Goal: Task Accomplishment & Management: Use online tool/utility

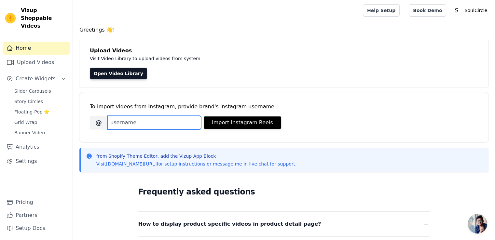
click at [155, 128] on input "Brand's Instagram Username" at bounding box center [154, 123] width 94 height 14
type input "A"
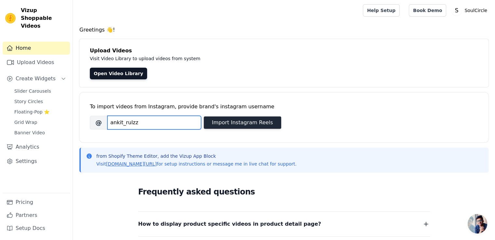
type input "ankit_rulzz"
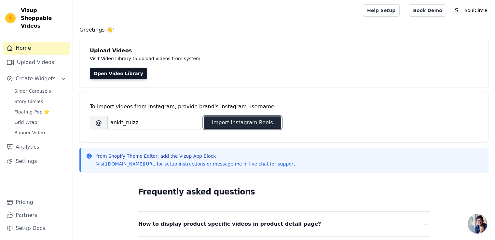
click at [219, 127] on button "Import Instagram Reels" at bounding box center [242, 123] width 77 height 12
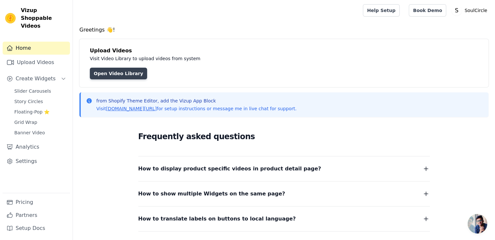
click at [124, 75] on link "Open Video Library" at bounding box center [118, 74] width 57 height 12
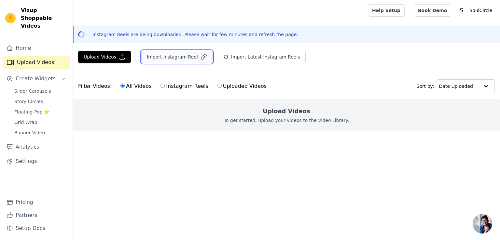
click at [173, 58] on button "Import Instagram Reel" at bounding box center [176, 57] width 71 height 12
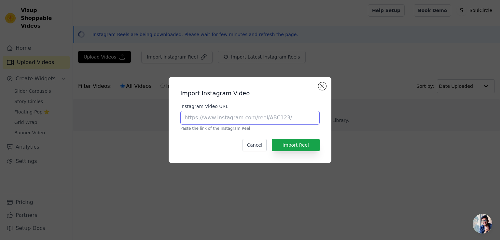
click at [241, 120] on input "Instagram Video URL" at bounding box center [249, 118] width 139 height 14
click at [260, 143] on button "Cancel" at bounding box center [254, 145] width 24 height 12
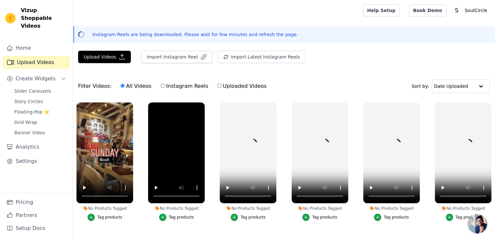
scroll to position [65, 0]
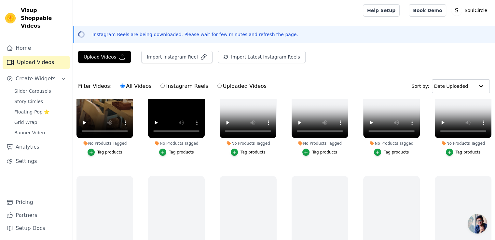
click at [105, 153] on div "Tag products" at bounding box center [109, 152] width 25 height 5
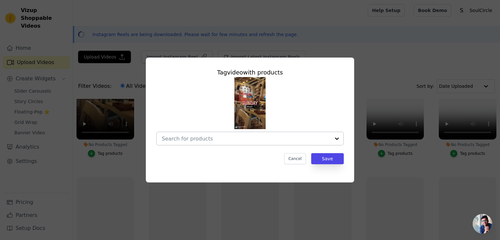
click at [262, 140] on input "No Products Tagged Tag video with products Cancel Save Tag products" at bounding box center [246, 139] width 169 height 6
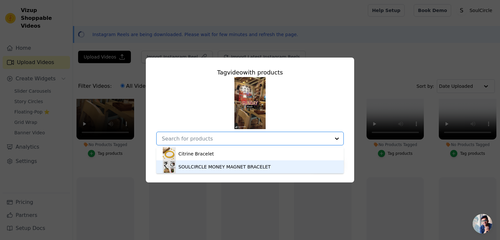
click at [233, 163] on div "SOULCIRCLE MONEY MAGNET BRACELET" at bounding box center [250, 166] width 174 height 13
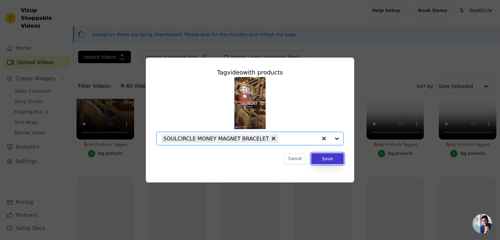
click at [333, 163] on button "Save" at bounding box center [327, 158] width 33 height 11
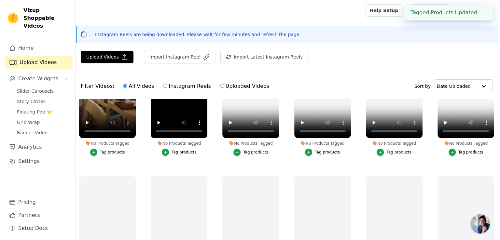
scroll to position [202, 0]
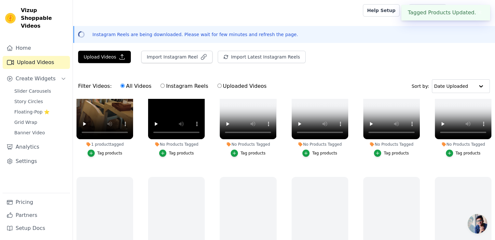
click at [176, 151] on div "Tag products" at bounding box center [181, 153] width 25 height 5
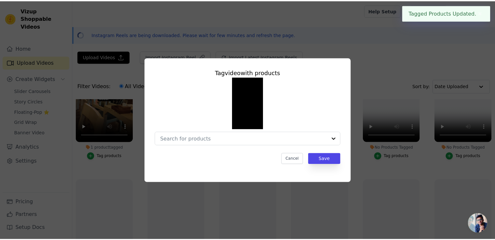
scroll to position [204, 0]
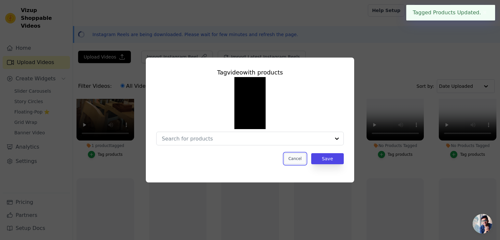
click at [292, 162] on button "Cancel" at bounding box center [295, 158] width 22 height 11
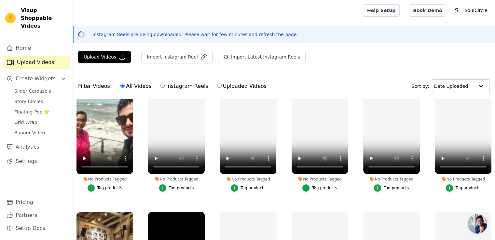
scroll to position [65, 0]
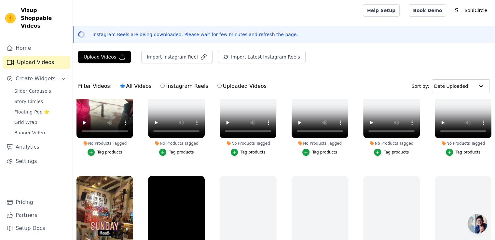
click at [115, 152] on div "Tag products" at bounding box center [109, 152] width 25 height 5
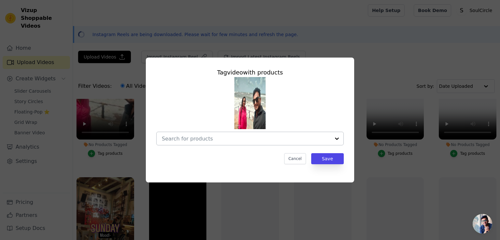
click at [244, 141] on input "No Products Tagged Tag video with products Cancel Save Tag products" at bounding box center [246, 139] width 169 height 6
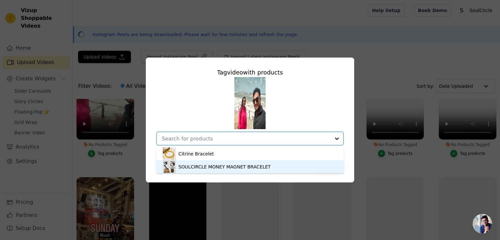
click at [203, 165] on div "SOULCIRCLE MONEY MAGNET BRACELET" at bounding box center [224, 167] width 92 height 7
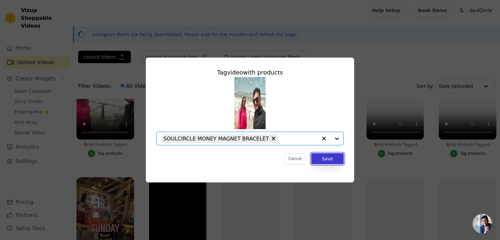
click at [322, 160] on button "Save" at bounding box center [327, 158] width 33 height 11
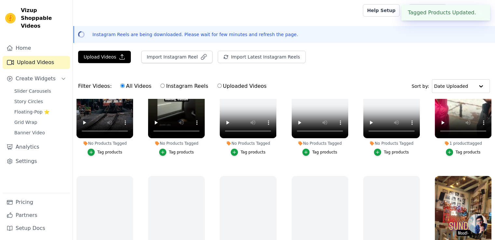
click at [174, 150] on div "Tag products" at bounding box center [181, 152] width 25 height 5
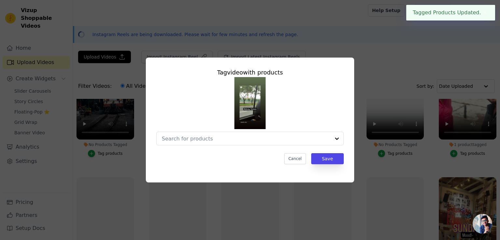
click at [139, 155] on div "Tag video with products Cancel Save" at bounding box center [249, 120] width 479 height 146
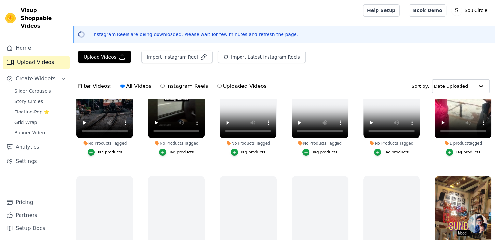
click at [107, 150] on div "Tag products" at bounding box center [109, 152] width 25 height 5
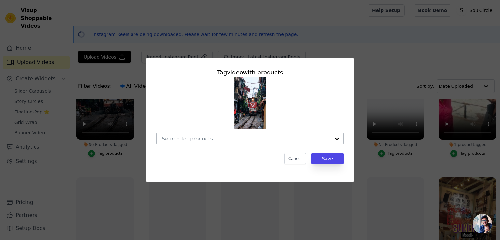
click at [265, 142] on input "No Products Tagged Tag video with products Cancel Save Tag products" at bounding box center [246, 139] width 169 height 6
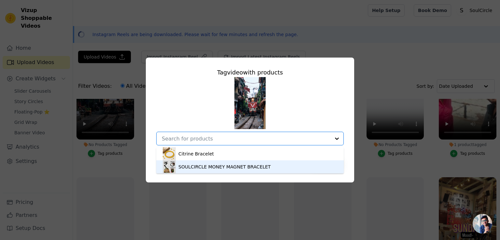
click at [226, 168] on div "SOULCIRCLE MONEY MAGNET BRACELET" at bounding box center [224, 167] width 92 height 7
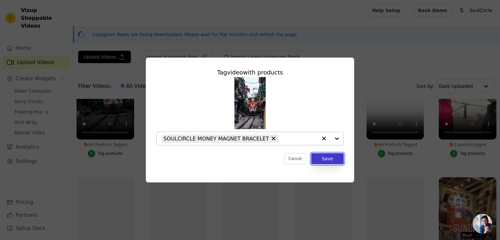
click at [328, 155] on button "Save" at bounding box center [327, 158] width 33 height 11
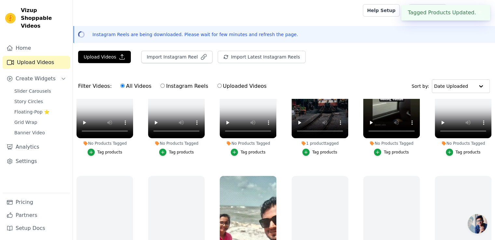
scroll to position [0, 0]
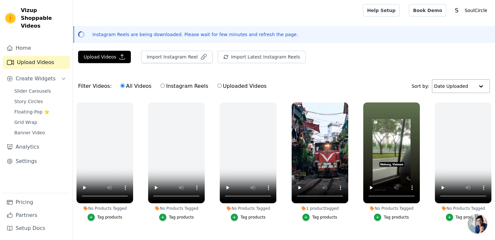
click at [448, 80] on input "text" at bounding box center [454, 86] width 40 height 13
click at [433, 76] on div "Filter Videos: All Videos Instagram Reels Uploaded Videos Sort by: Date Uploaded" at bounding box center [284, 86] width 422 height 25
click at [33, 88] on span "Slider Carousels" at bounding box center [32, 91] width 37 height 7
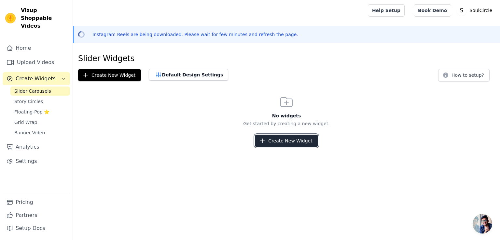
click at [296, 143] on button "Create New Widget" at bounding box center [286, 141] width 63 height 12
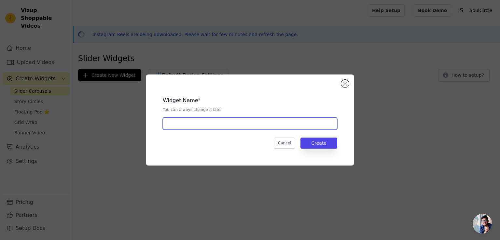
click at [221, 127] on input "text" at bounding box center [250, 123] width 174 height 12
type input "SoulCIRCLE"
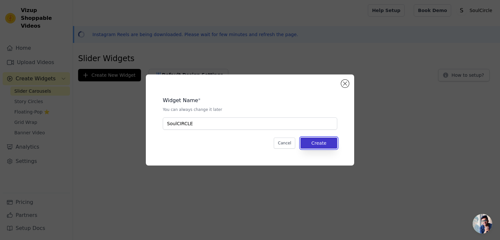
click at [335, 142] on button "Create" at bounding box center [318, 143] width 37 height 11
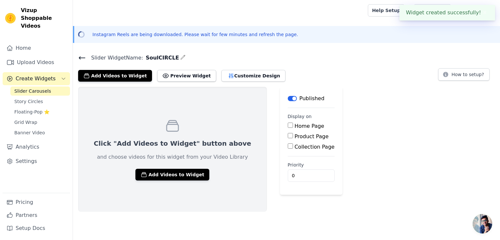
click at [288, 127] on input "Home Page" at bounding box center [290, 125] width 5 height 5
checkbox input "true"
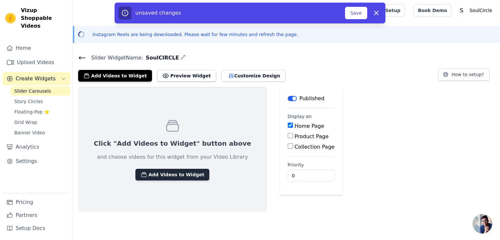
click at [188, 173] on button "Add Videos to Widget" at bounding box center [172, 175] width 74 height 12
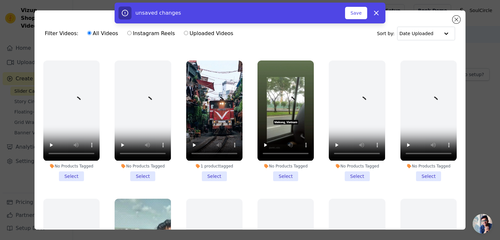
scroll to position [130, 0]
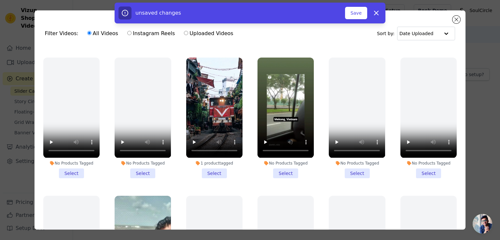
click at [208, 168] on li "1 product tagged Select" at bounding box center [214, 118] width 56 height 120
click at [0, 0] on input "1 product tagged Select" at bounding box center [0, 0] width 0 height 0
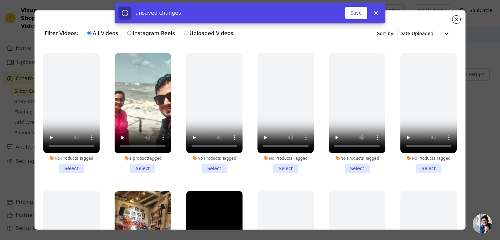
scroll to position [293, 0]
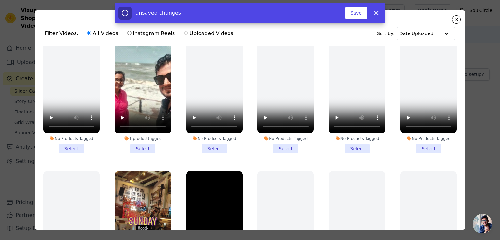
click at [145, 141] on li "1 product tagged Select" at bounding box center [143, 93] width 56 height 120
click at [0, 0] on input "1 product tagged Select" at bounding box center [0, 0] width 0 height 0
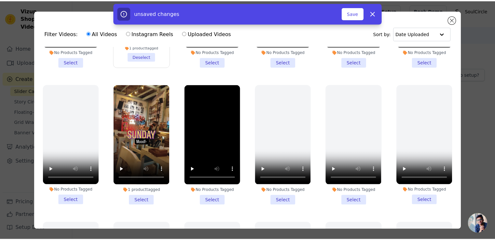
scroll to position [391, 0]
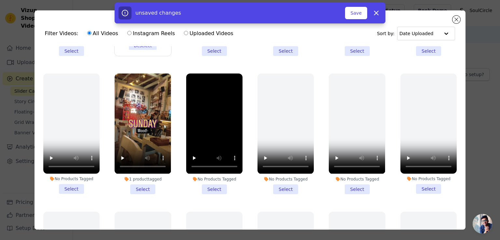
click at [142, 177] on li "1 product tagged Select" at bounding box center [143, 134] width 56 height 120
click at [0, 0] on input "1 product tagged Select" at bounding box center [0, 0] width 0 height 0
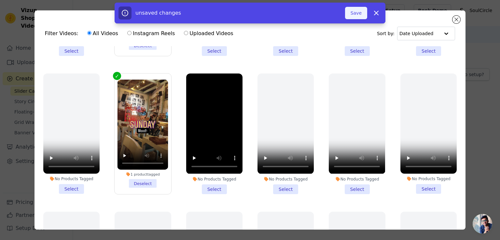
click at [350, 13] on button "Save" at bounding box center [356, 13] width 22 height 12
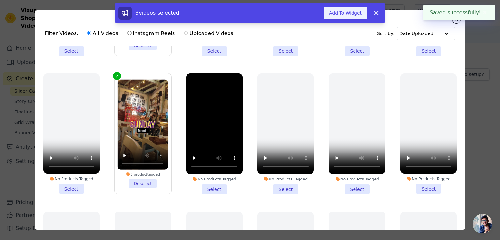
click at [342, 15] on button "Add To Widget" at bounding box center [346, 13] width 44 height 12
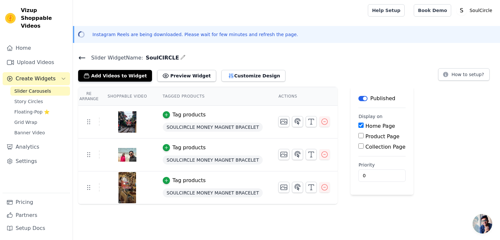
click at [90, 52] on main "Slider Widget Name: SoulCIRCLE Add Videos to Widget Preview Widget Customize De…" at bounding box center [286, 126] width 427 height 156
click at [33, 98] on span "Story Circles" at bounding box center [28, 101] width 29 height 7
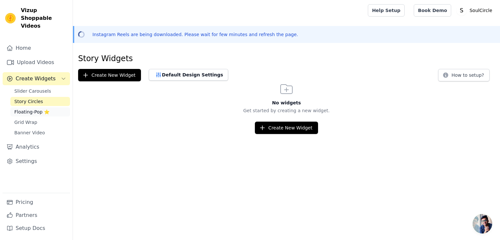
click at [30, 108] on link "Floating-Pop ⭐" at bounding box center [40, 111] width 60 height 9
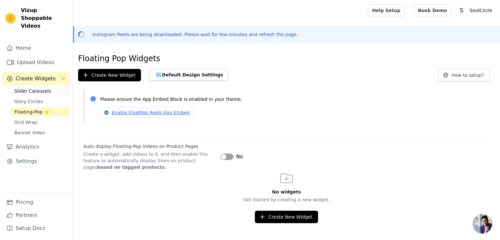
click at [35, 88] on span "Slider Carousels" at bounding box center [32, 91] width 37 height 7
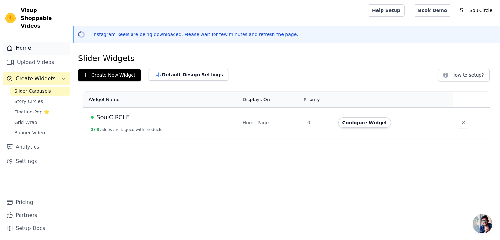
click at [46, 42] on link "Home" at bounding box center [36, 48] width 67 height 13
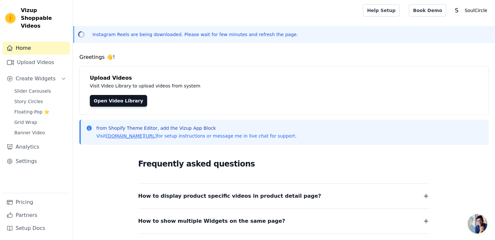
click at [199, 34] on p "Instagram Reels are being downloaded. Please wait for few minutes and refresh t…" at bounding box center [195, 34] width 206 height 7
click at [31, 88] on span "Slider Carousels" at bounding box center [32, 91] width 37 height 7
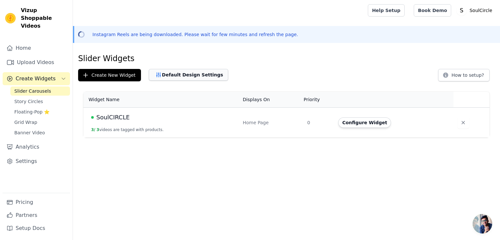
click at [169, 73] on button "Default Design Settings" at bounding box center [188, 75] width 79 height 12
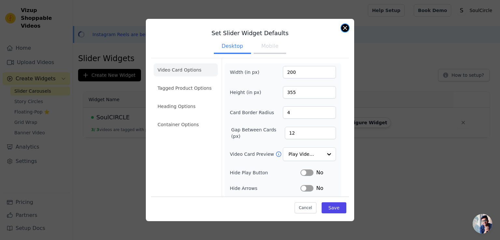
click at [344, 29] on button "Close modal" at bounding box center [345, 28] width 8 height 8
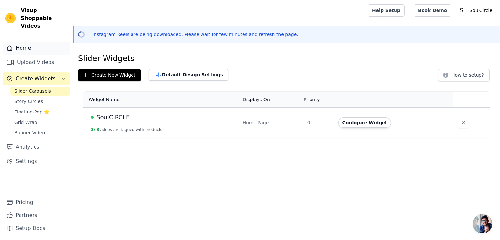
click at [25, 42] on link "Home" at bounding box center [36, 48] width 67 height 13
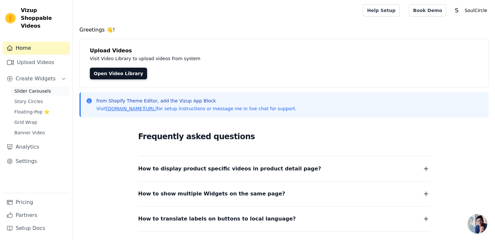
click at [37, 88] on span "Slider Carousels" at bounding box center [32, 91] width 37 height 7
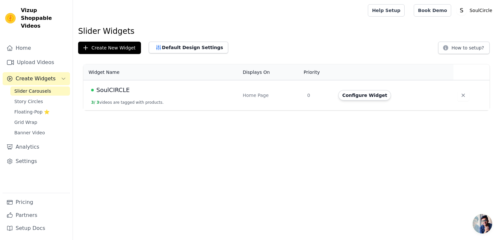
click at [108, 91] on span "SoulCIRCLE" at bounding box center [112, 90] width 33 height 9
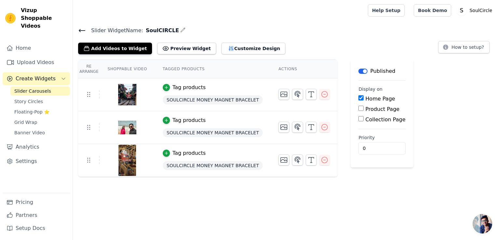
click at [358, 108] on input "Product Page" at bounding box center [360, 108] width 5 height 5
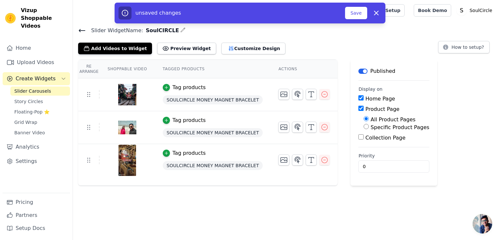
click at [358, 110] on input "Product Page" at bounding box center [360, 108] width 5 height 5
checkbox input "false"
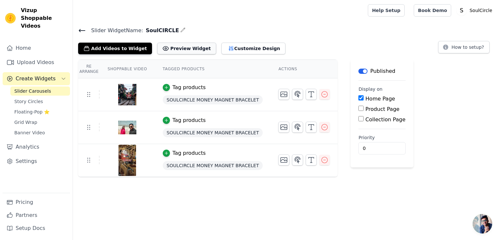
click at [177, 48] on button "Preview Widget" at bounding box center [186, 49] width 59 height 12
click at [80, 29] on icon at bounding box center [82, 30] width 6 height 3
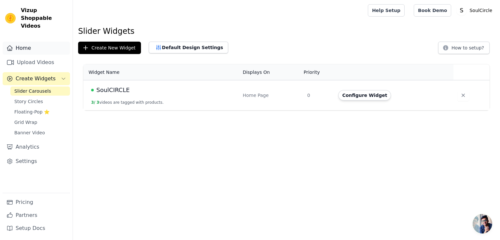
click at [27, 42] on link "Home" at bounding box center [36, 48] width 67 height 13
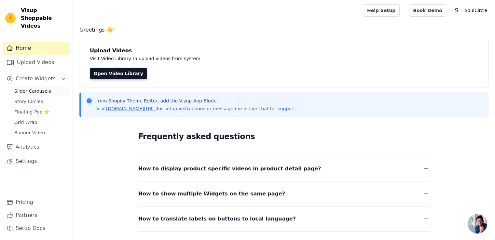
click at [49, 87] on link "Slider Carousels" at bounding box center [40, 91] width 60 height 9
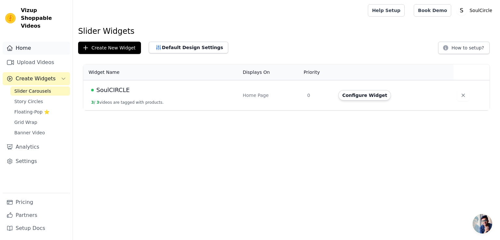
click at [34, 45] on link "Home" at bounding box center [36, 48] width 67 height 13
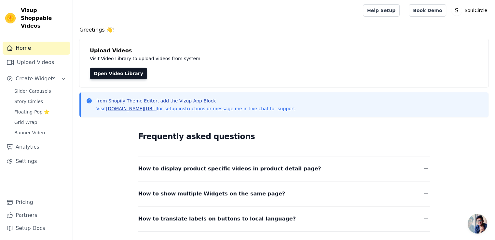
click at [139, 110] on link "[DOMAIN_NAME][URL]" at bounding box center [131, 108] width 51 height 5
click at [29, 42] on link "Home" at bounding box center [36, 48] width 67 height 13
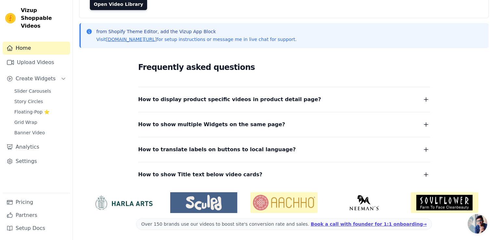
click at [229, 98] on span "How to display product specific videos in product detail page?" at bounding box center [229, 99] width 183 height 9
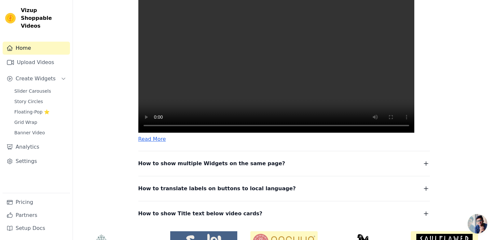
scroll to position [167, 0]
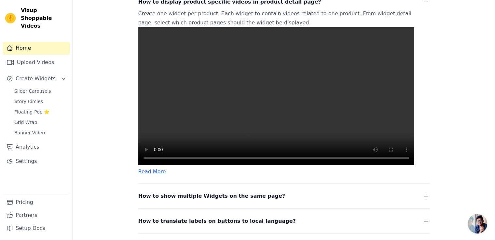
click at [282, 91] on video at bounding box center [276, 96] width 276 height 138
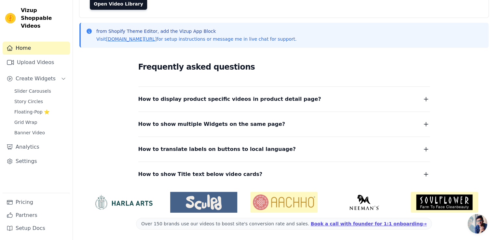
scroll to position [69, 0]
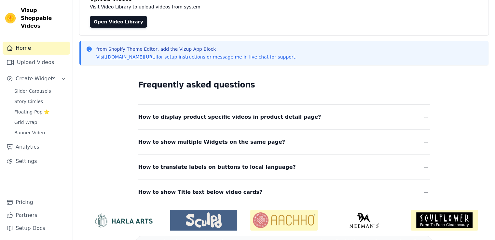
scroll to position [65, 0]
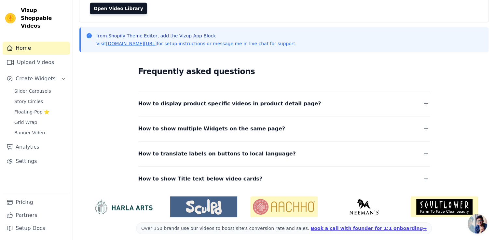
click at [173, 107] on span "How to display product specific videos in product detail page?" at bounding box center [229, 103] width 183 height 9
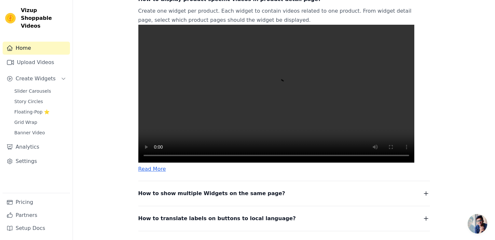
scroll to position [158, 0]
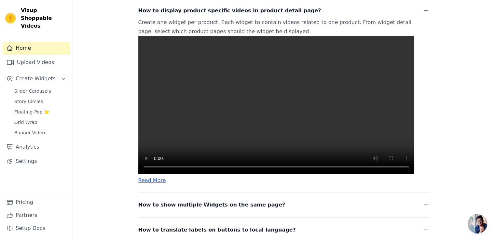
click at [238, 114] on video at bounding box center [276, 105] width 276 height 138
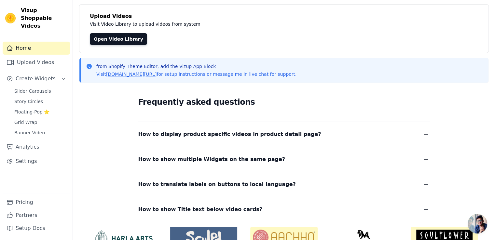
scroll to position [0, 0]
